Goal: Transaction & Acquisition: Purchase product/service

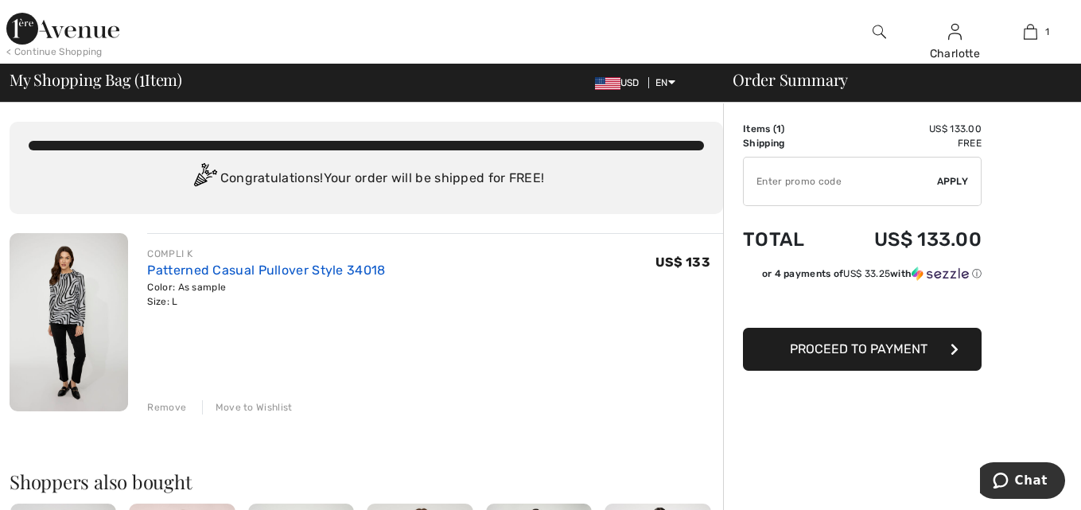
click at [180, 268] on link "Patterned Casual Pullover Style 34018" at bounding box center [266, 270] width 238 height 15
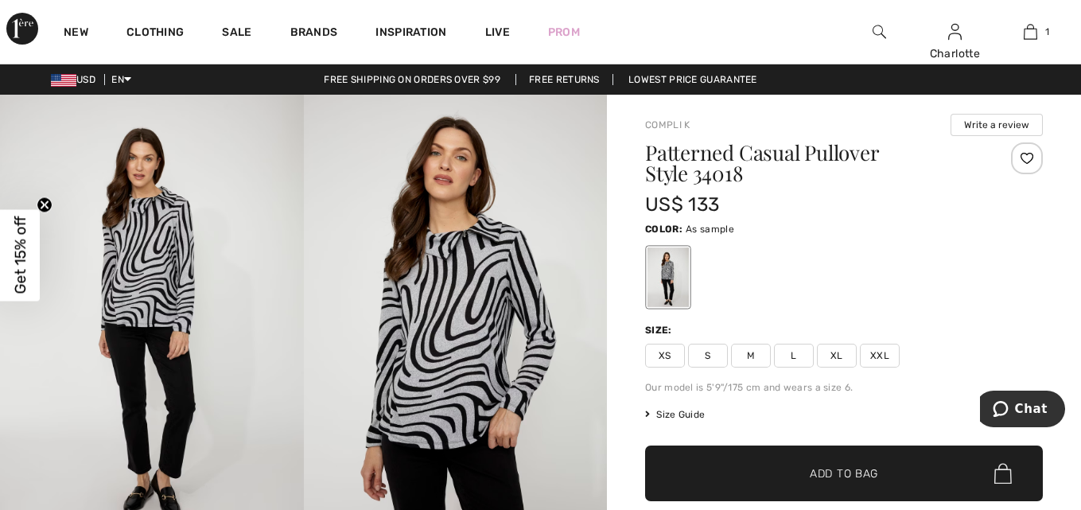
click at [443, 323] on img at bounding box center [456, 322] width 304 height 455
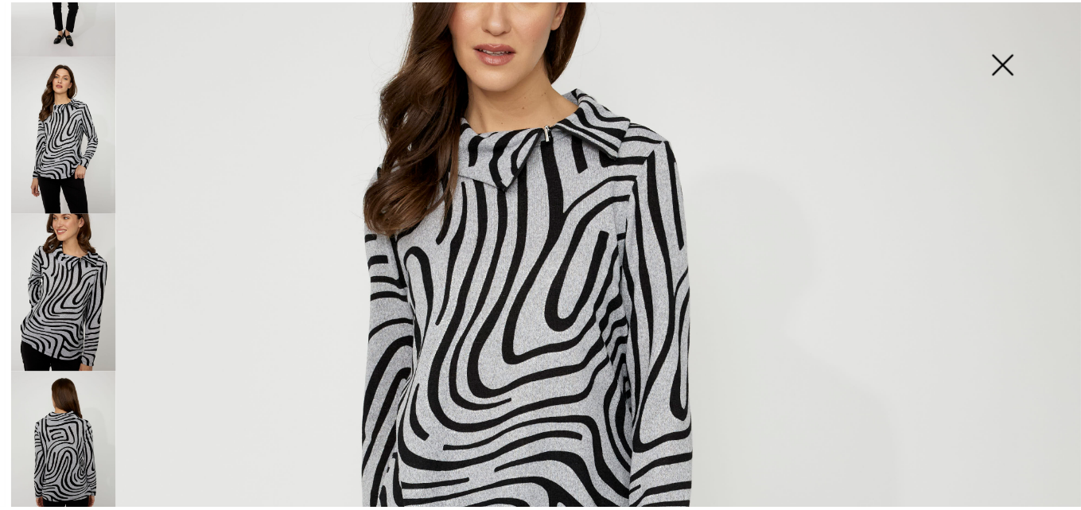
scroll to position [239, 0]
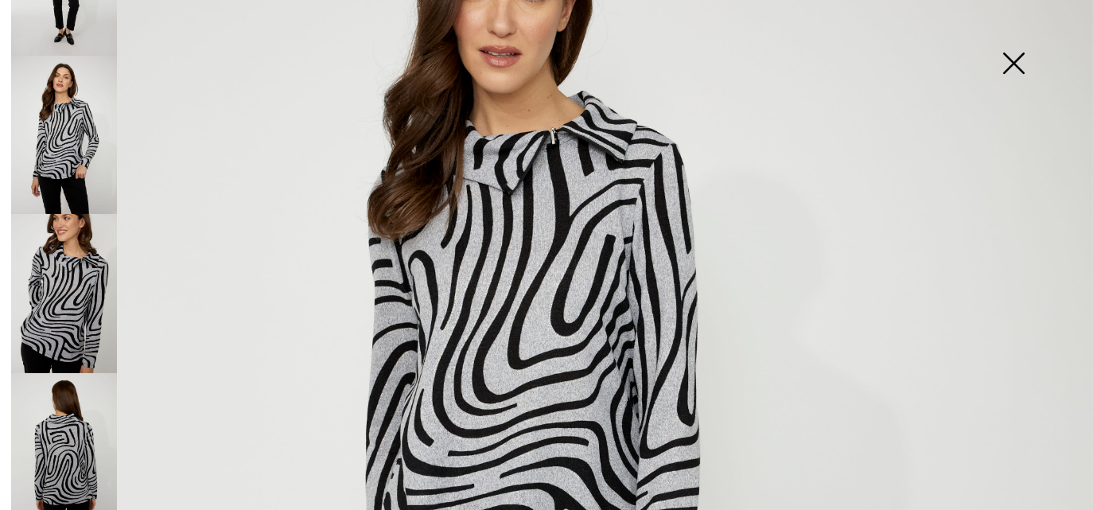
click at [1015, 61] on img at bounding box center [1014, 65] width 80 height 82
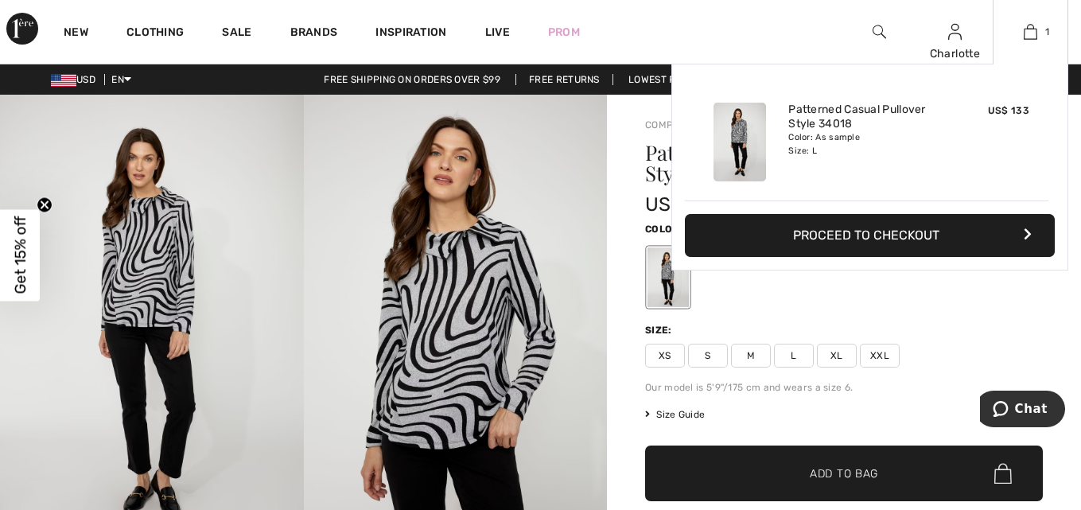
click at [875, 244] on button "Proceed to Checkout" at bounding box center [870, 235] width 370 height 43
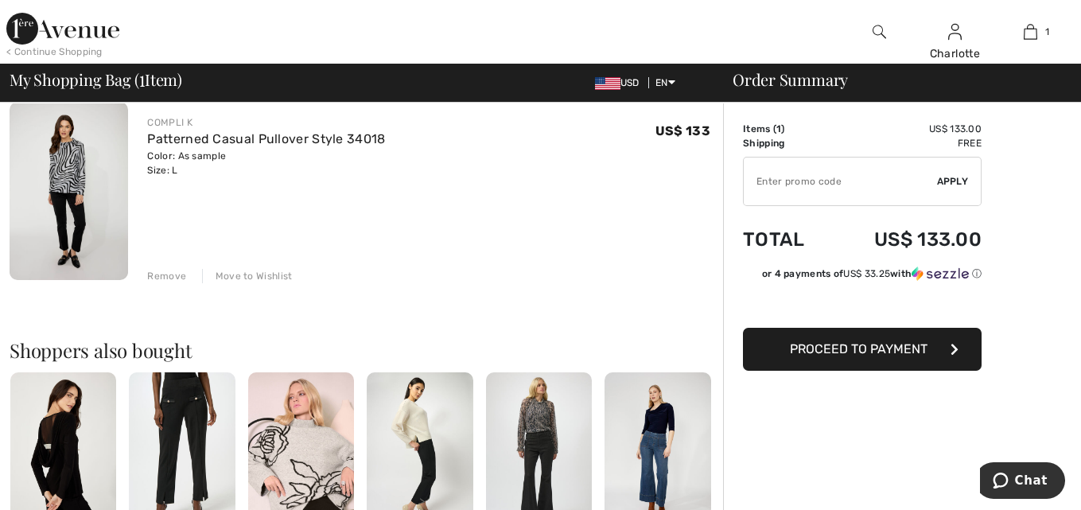
scroll to position [159, 0]
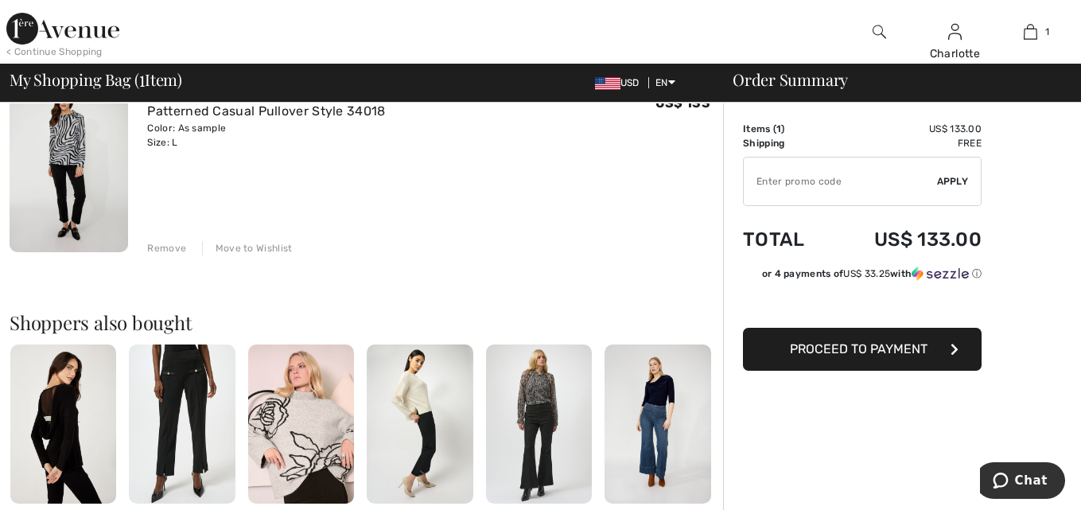
click at [847, 349] on span "Proceed to Payment" at bounding box center [859, 348] width 138 height 15
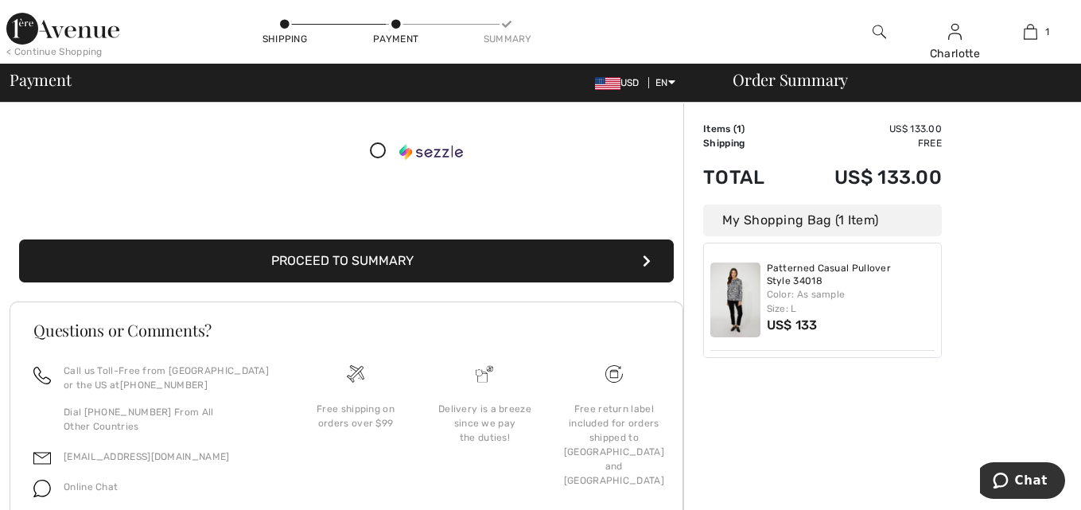
scroll to position [239, 0]
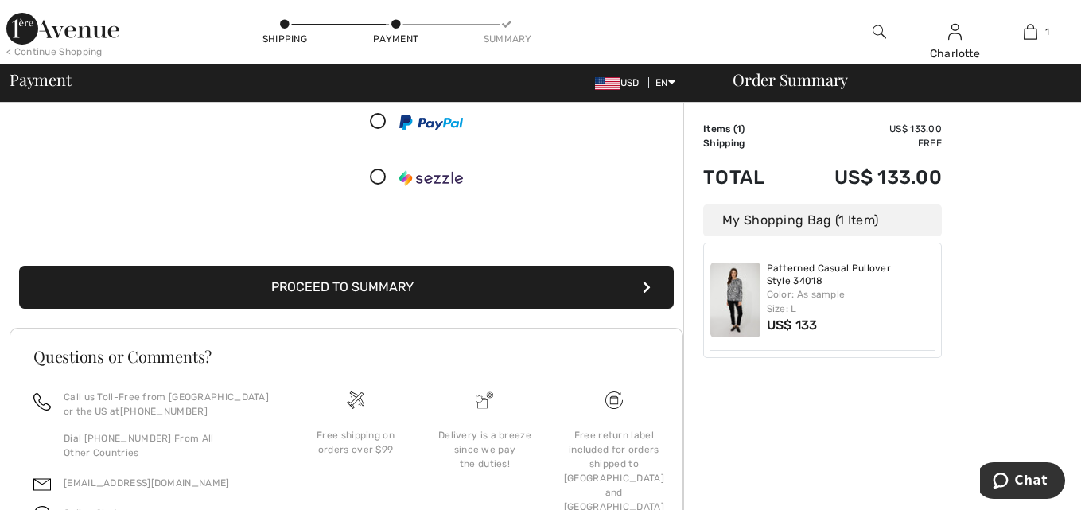
click at [321, 283] on button "Proceed to Summary" at bounding box center [346, 287] width 655 height 43
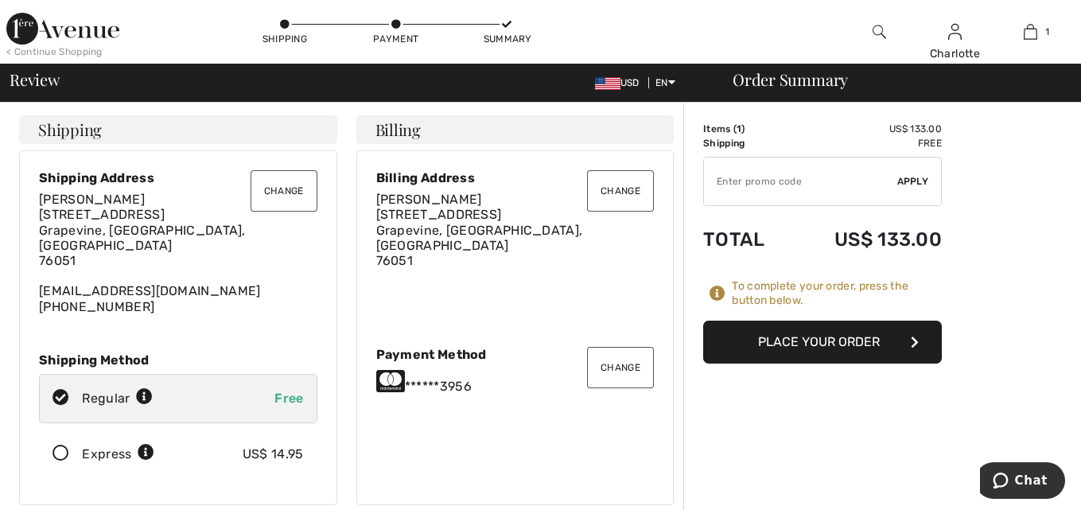
click at [815, 337] on button "Place Your Order" at bounding box center [822, 342] width 239 height 43
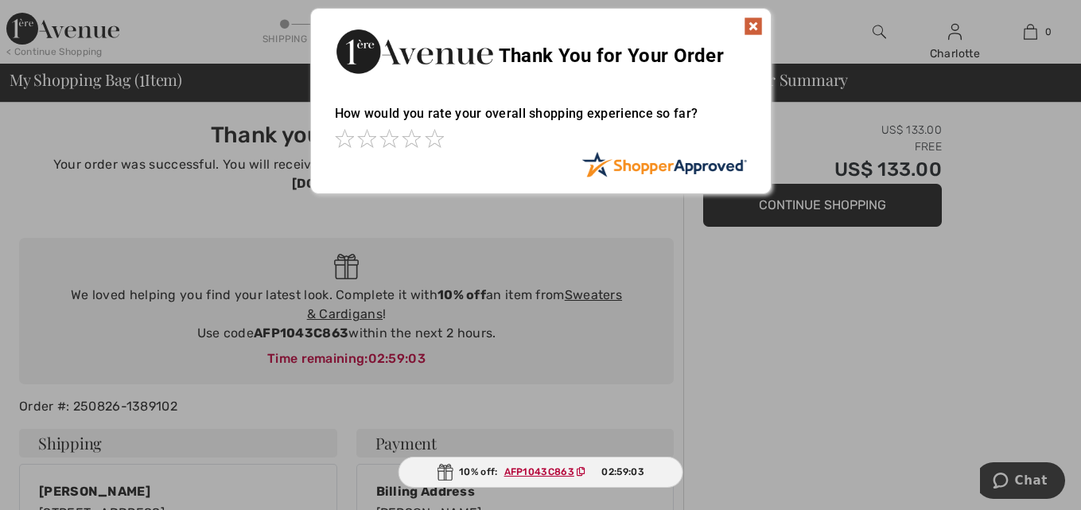
click at [756, 25] on img at bounding box center [753, 26] width 19 height 19
